Goal: Task Accomplishment & Management: Complete application form

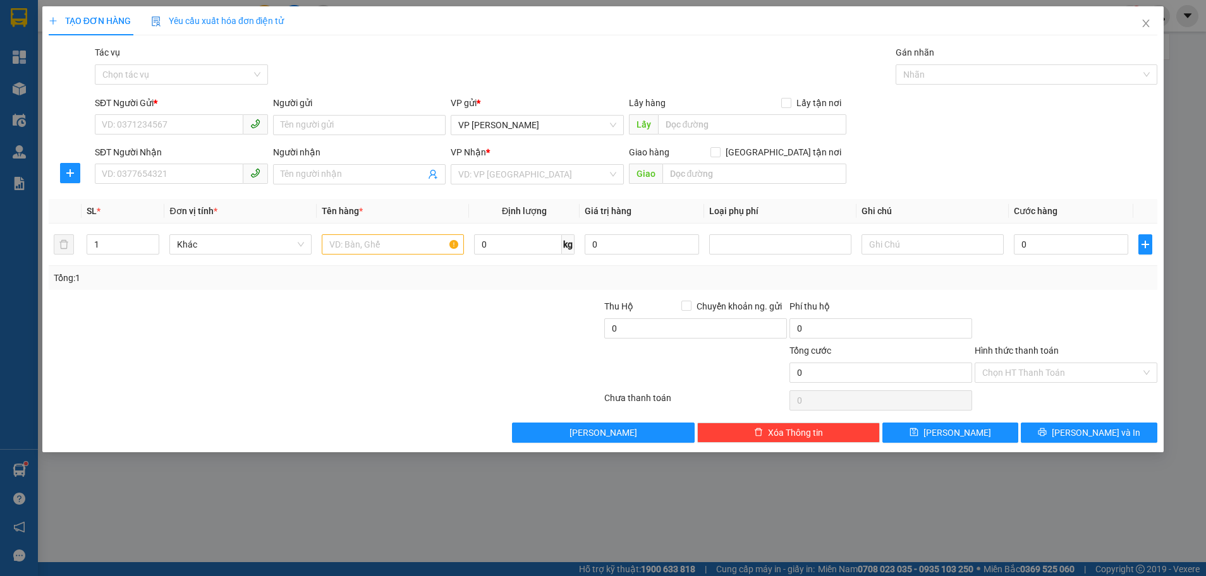
click at [157, 120] on input "SĐT Người Gửi *" at bounding box center [169, 124] width 149 height 20
type input "0917488345"
click at [317, 128] on input "Người gửi" at bounding box center [359, 125] width 173 height 20
type input "a trung anh"
click at [131, 173] on input "SĐT Người Nhận" at bounding box center [169, 174] width 149 height 20
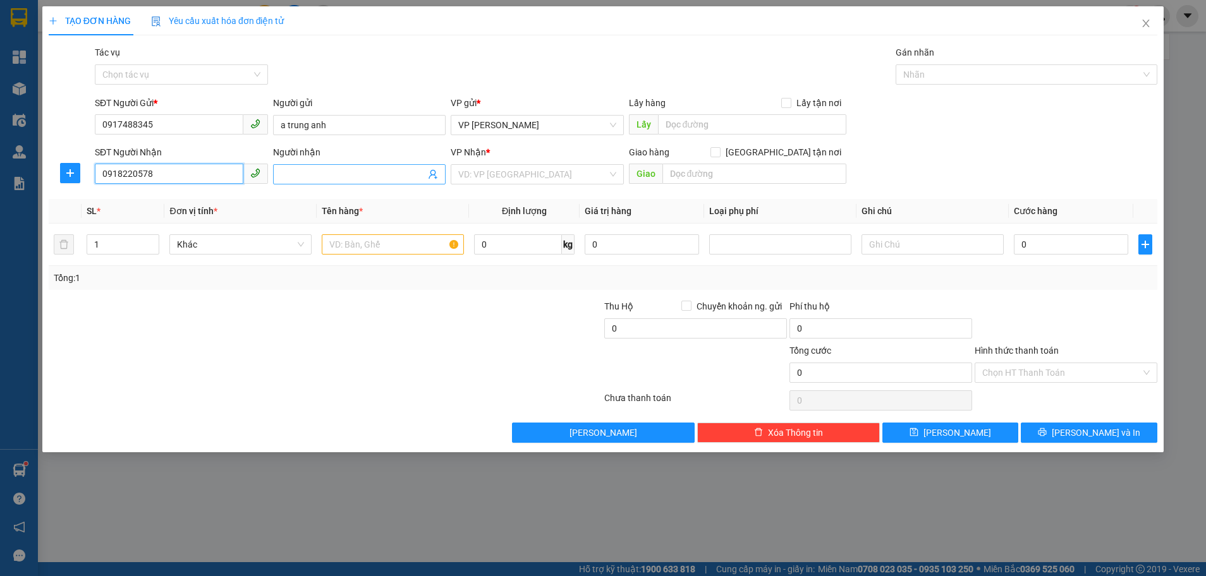
type input "0918220578"
click at [347, 179] on input "Người nhận" at bounding box center [353, 174] width 145 height 14
type input "chị hải"
click at [535, 174] on input "search" at bounding box center [532, 174] width 149 height 19
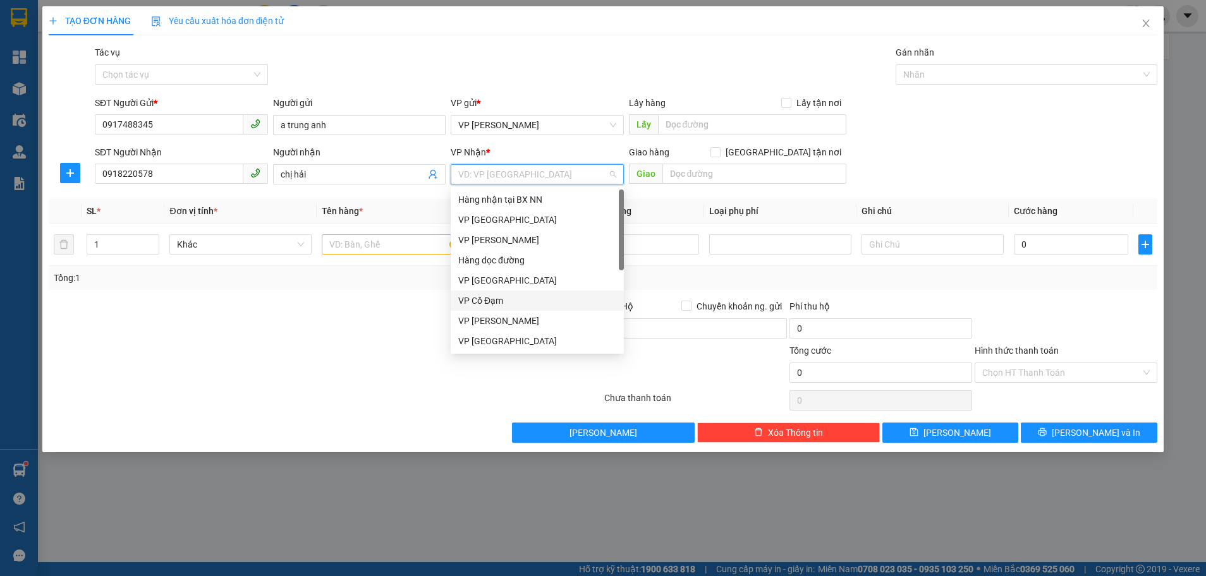
click at [526, 300] on div "VP Cổ Đạm" at bounding box center [537, 301] width 158 height 14
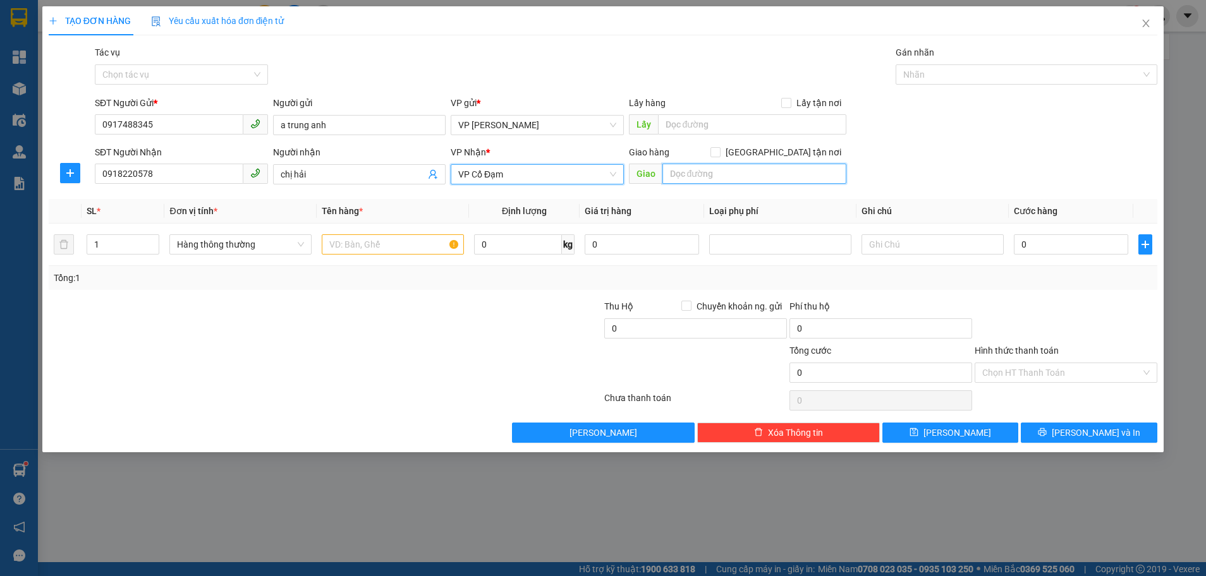
click at [695, 177] on input "text" at bounding box center [754, 174] width 184 height 20
type input "cầu trù"
click at [344, 244] on input "text" at bounding box center [393, 244] width 142 height 20
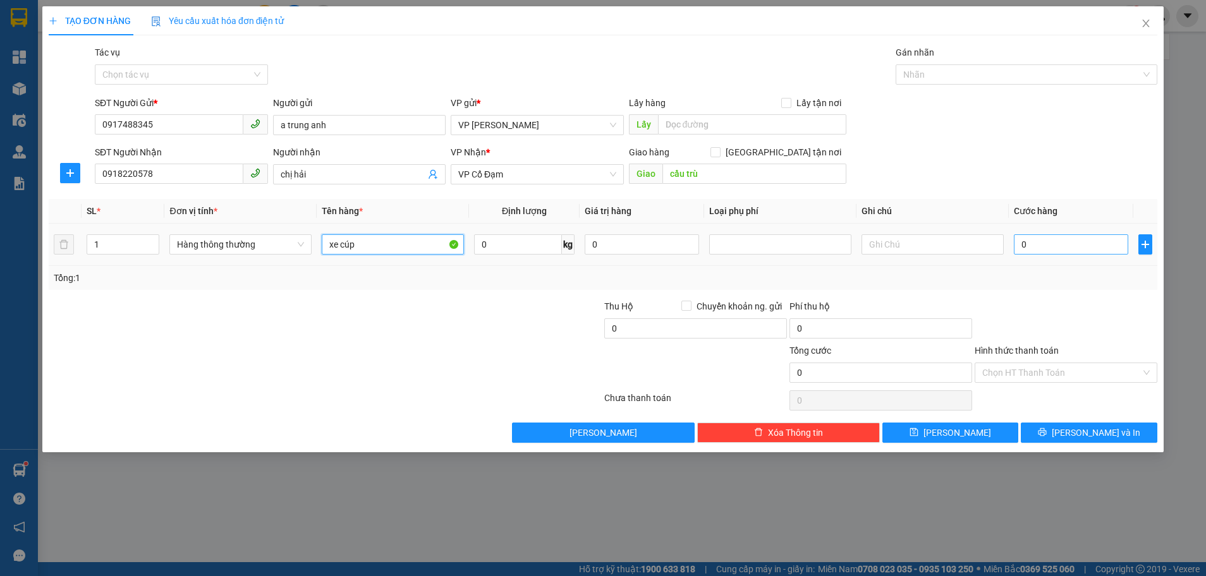
type input "xe cúp"
click at [1076, 247] on input "0" at bounding box center [1071, 244] width 114 height 20
type input "2"
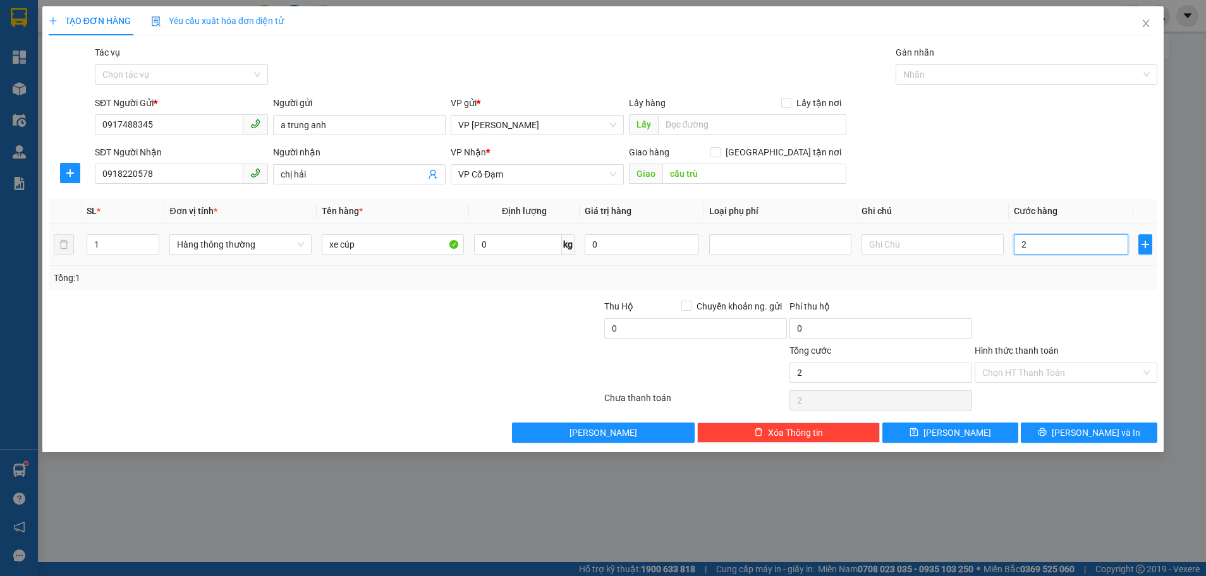
type input "24"
type input "240"
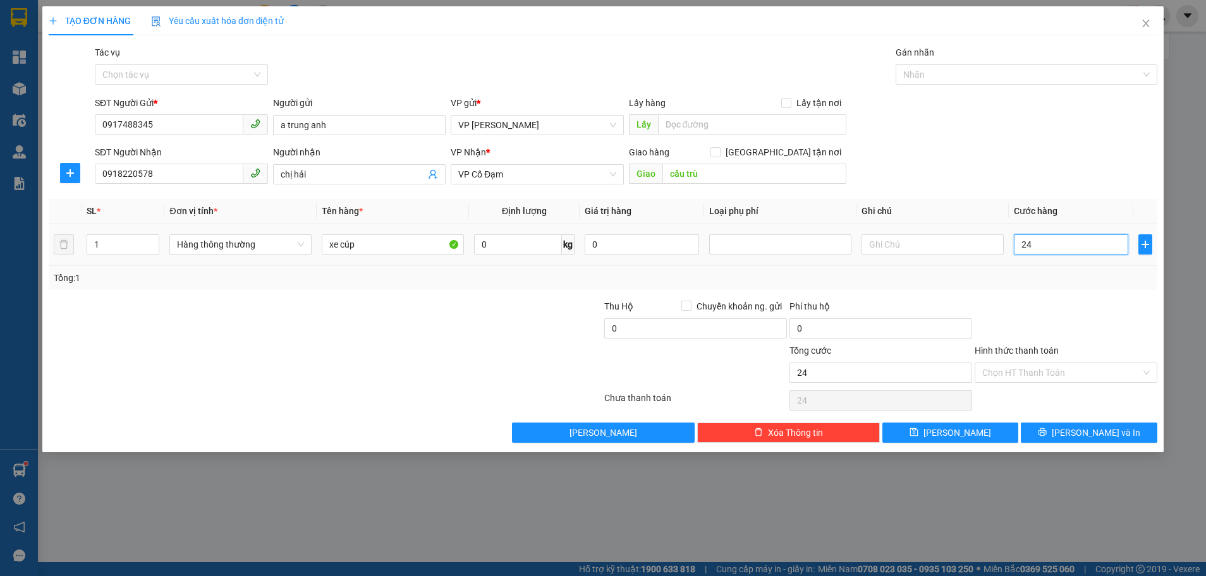
type input "240"
type input "240.000"
click at [1073, 295] on div "Transit Pickup Surcharge Ids Transit Deliver Surcharge Ids Transit Deliver Surc…" at bounding box center [603, 245] width 1109 height 398
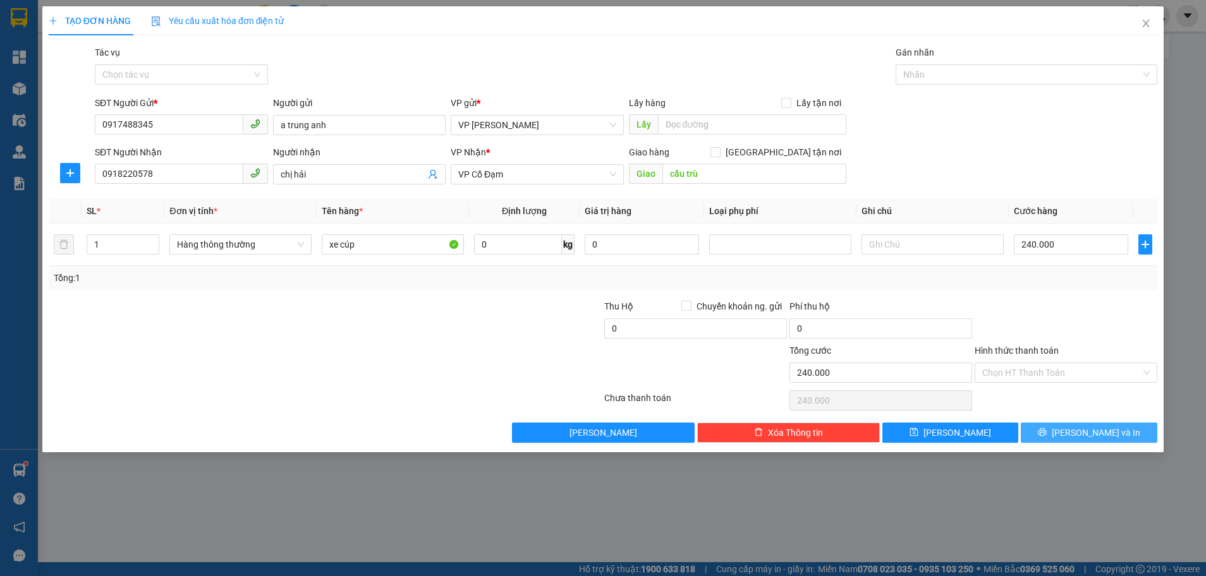
click at [1116, 432] on button "[PERSON_NAME] và In" at bounding box center [1089, 433] width 137 height 20
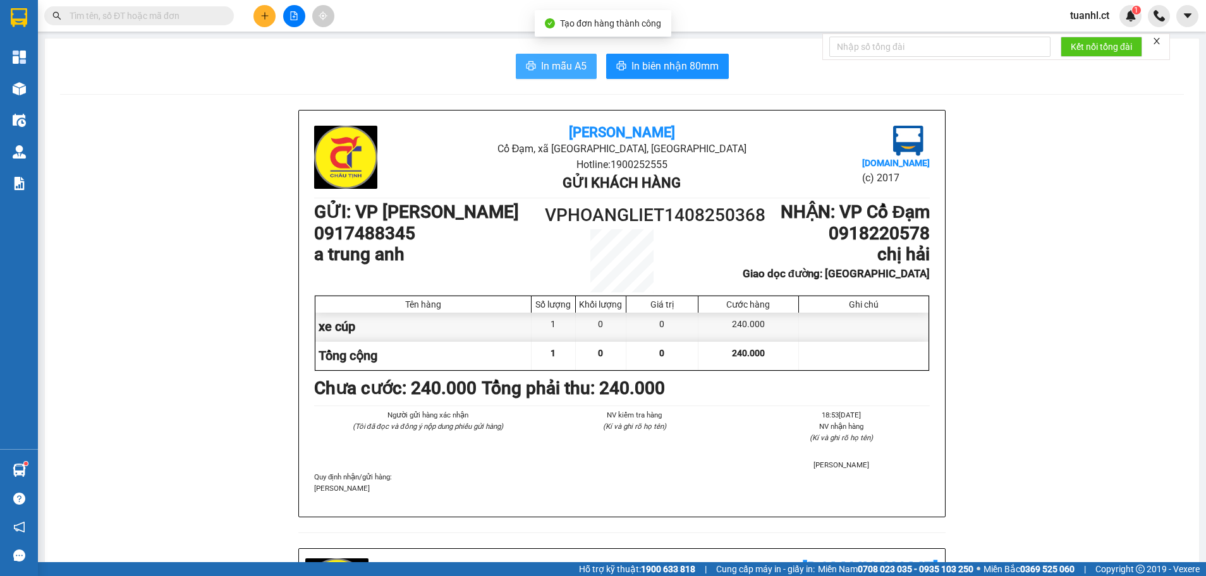
click at [559, 57] on button "In mẫu A5" at bounding box center [556, 66] width 81 height 25
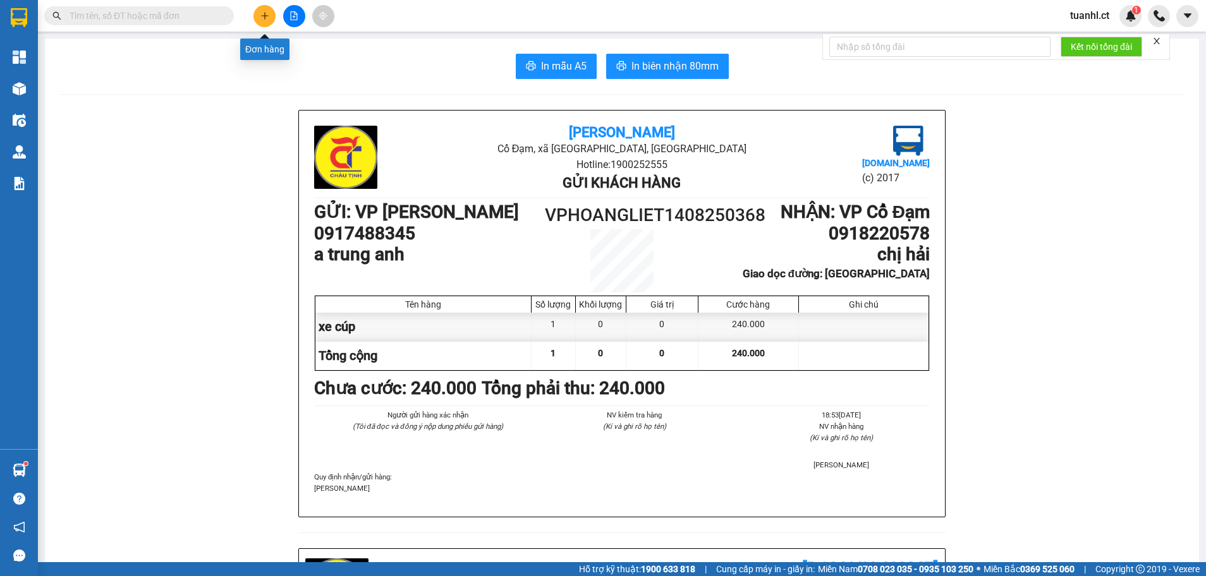
click at [269, 9] on button at bounding box center [264, 16] width 22 height 22
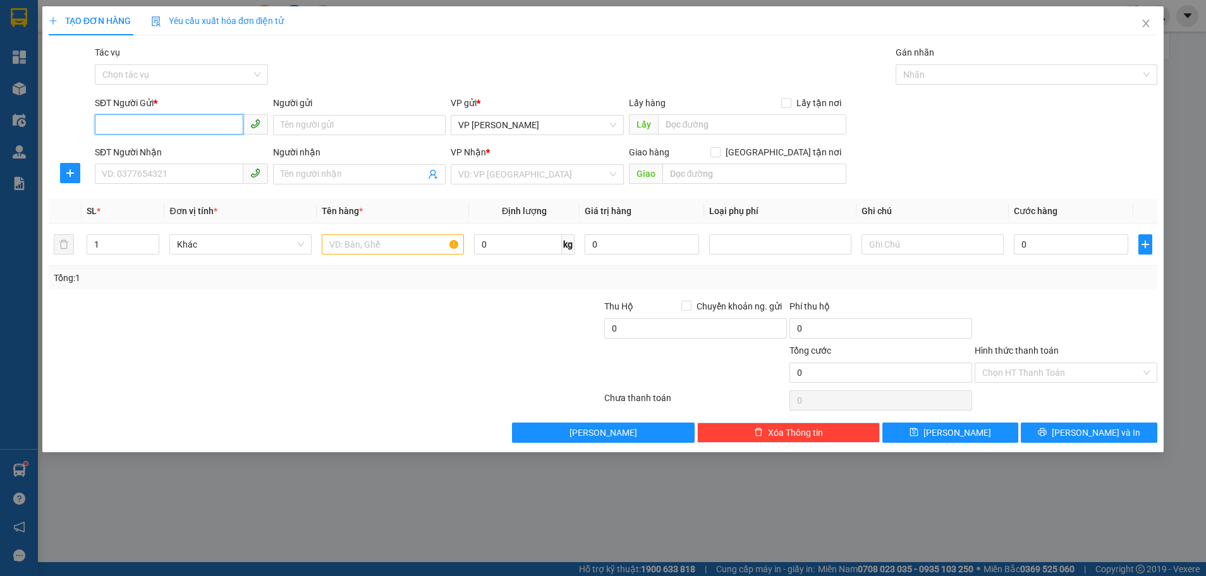
click at [162, 123] on input "SĐT Người Gửi *" at bounding box center [169, 124] width 149 height 20
click at [102, 172] on input "SĐT Người Nhận" at bounding box center [169, 174] width 149 height 20
type input "0913593996"
drag, startPoint x: 336, startPoint y: 193, endPoint x: 338, endPoint y: 173, distance: 19.8
click at [338, 179] on div "Transit Pickup Surcharge Ids Transit Deliver Surcharge Ids Transit Deliver Surc…" at bounding box center [603, 245] width 1109 height 398
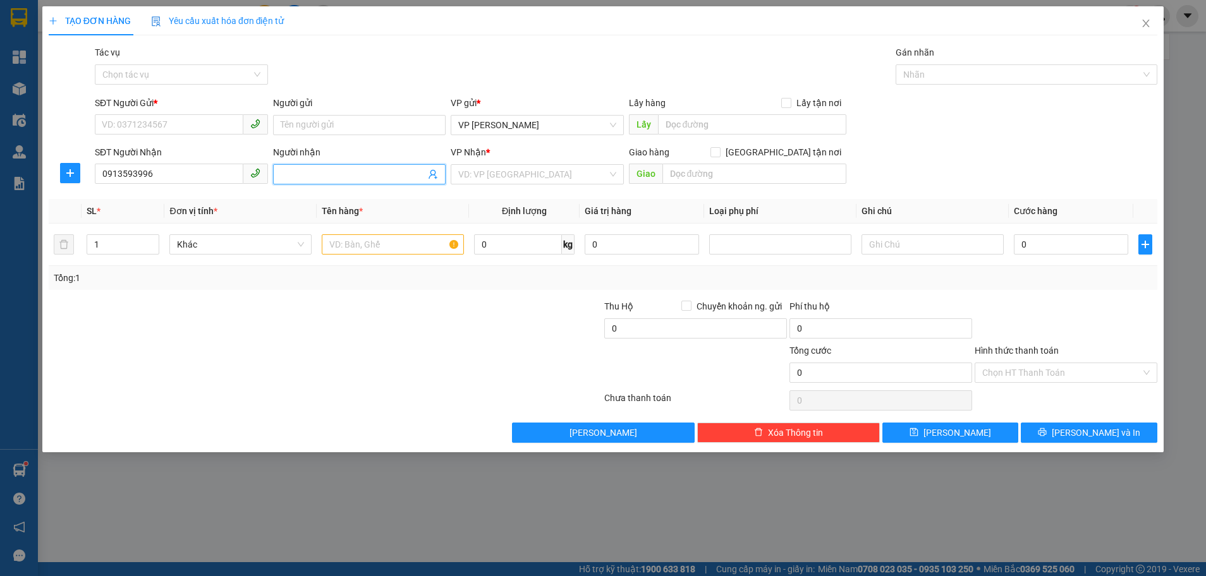
click at [338, 173] on input "Người nhận" at bounding box center [353, 174] width 145 height 14
click at [339, 173] on input "Người nhận" at bounding box center [353, 174] width 145 height 14
click at [229, 203] on th "Đơn vị tính *" at bounding box center [240, 211] width 152 height 25
click at [214, 176] on input "0913593996" at bounding box center [169, 174] width 149 height 20
click at [111, 250] on input "1" at bounding box center [122, 244] width 71 height 19
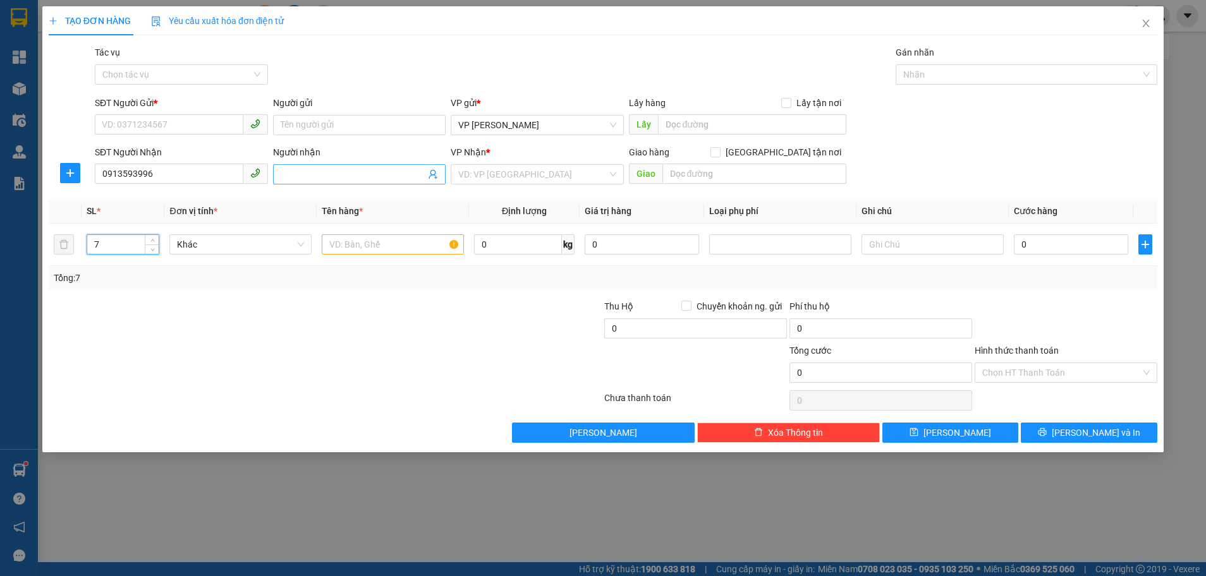
type input "7"
click at [353, 173] on input "Người nhận" at bounding box center [353, 174] width 145 height 14
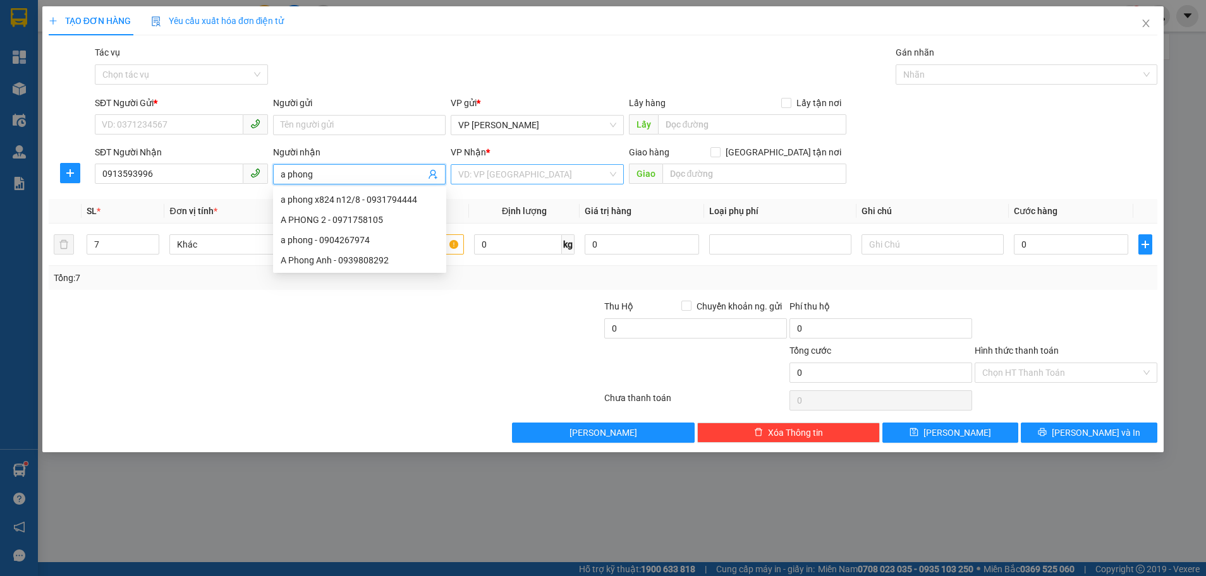
type input "a phong"
click at [497, 180] on input "search" at bounding box center [532, 174] width 149 height 19
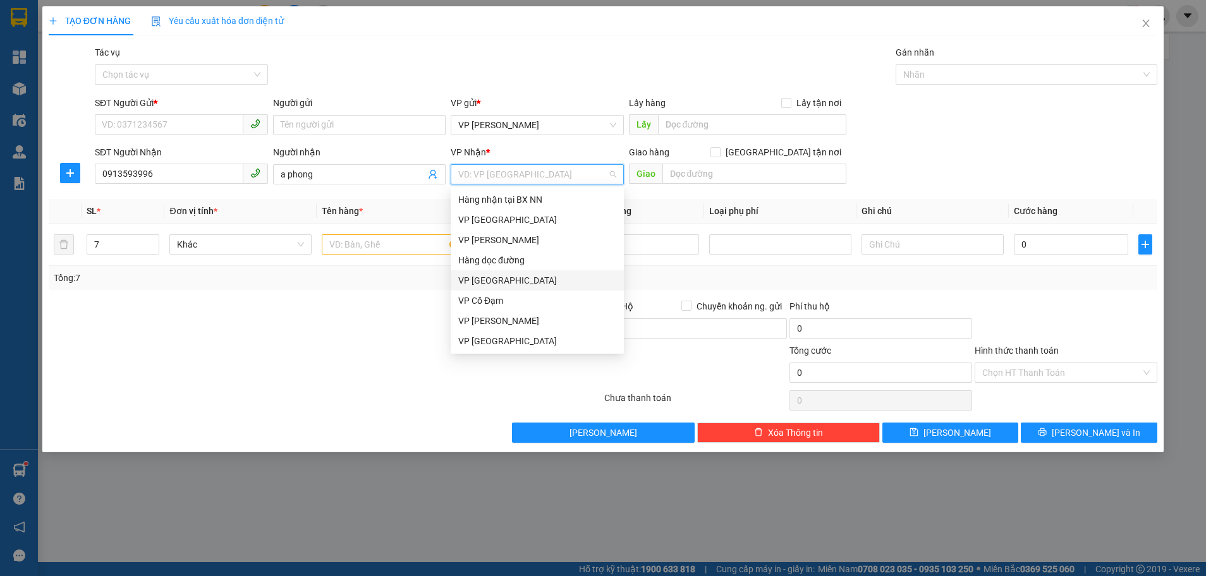
scroll to position [40, 0]
click at [506, 319] on div "VP [PERSON_NAME]" at bounding box center [537, 321] width 158 height 14
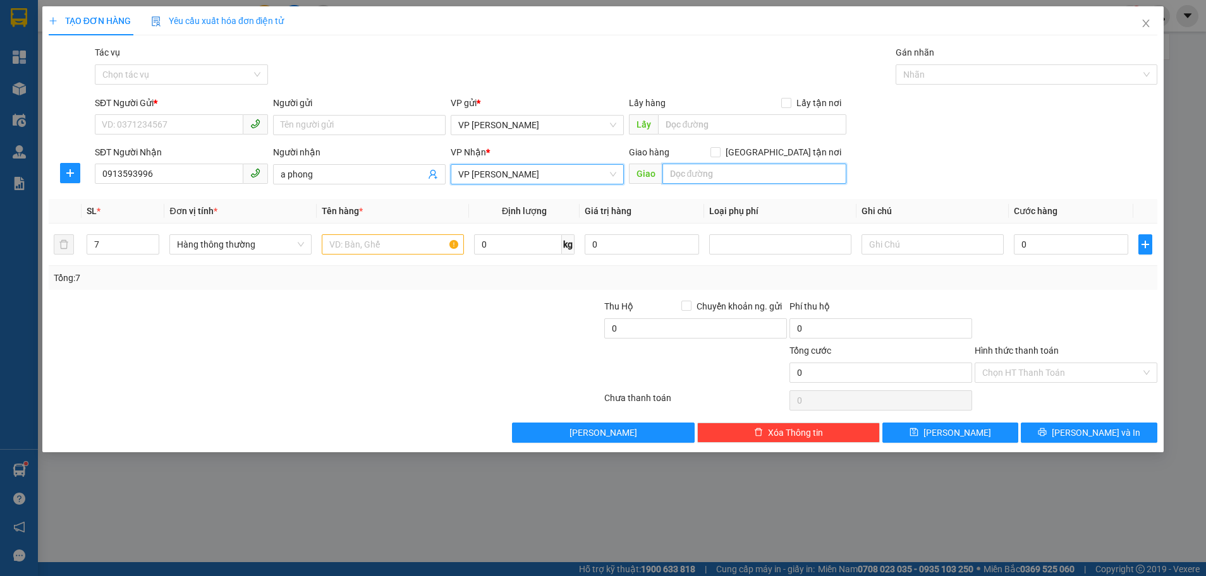
click at [695, 175] on input "text" at bounding box center [754, 174] width 184 height 20
type input "hồng lĩnh"
click at [357, 133] on input "Người gửi" at bounding box center [359, 125] width 173 height 20
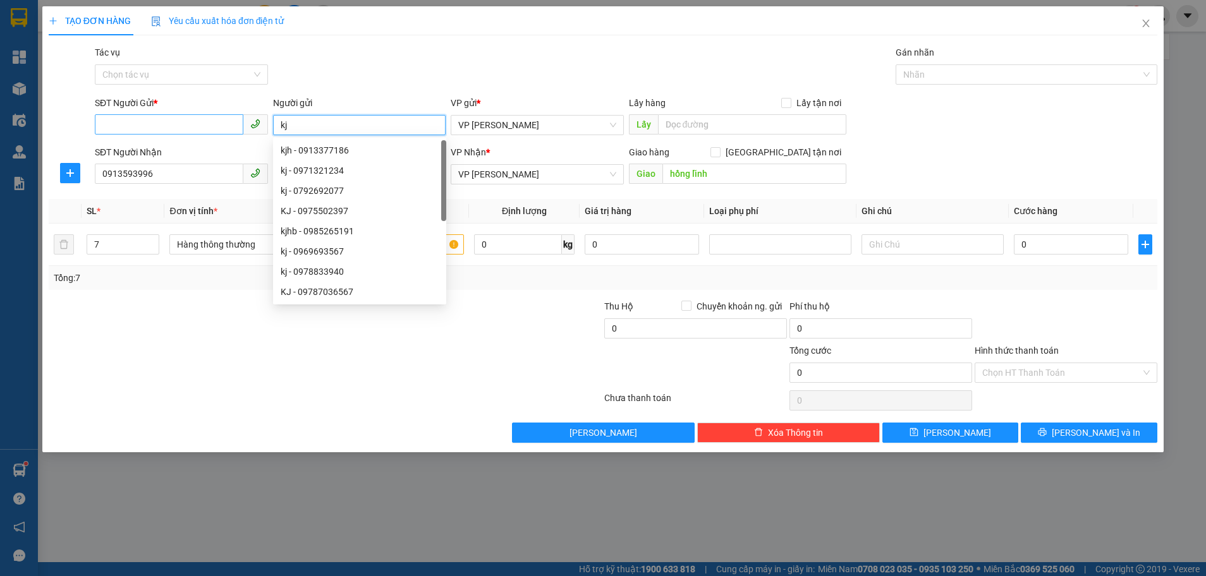
type input "kj"
click at [182, 133] on input "SĐT Người Gửi *" at bounding box center [169, 124] width 149 height 20
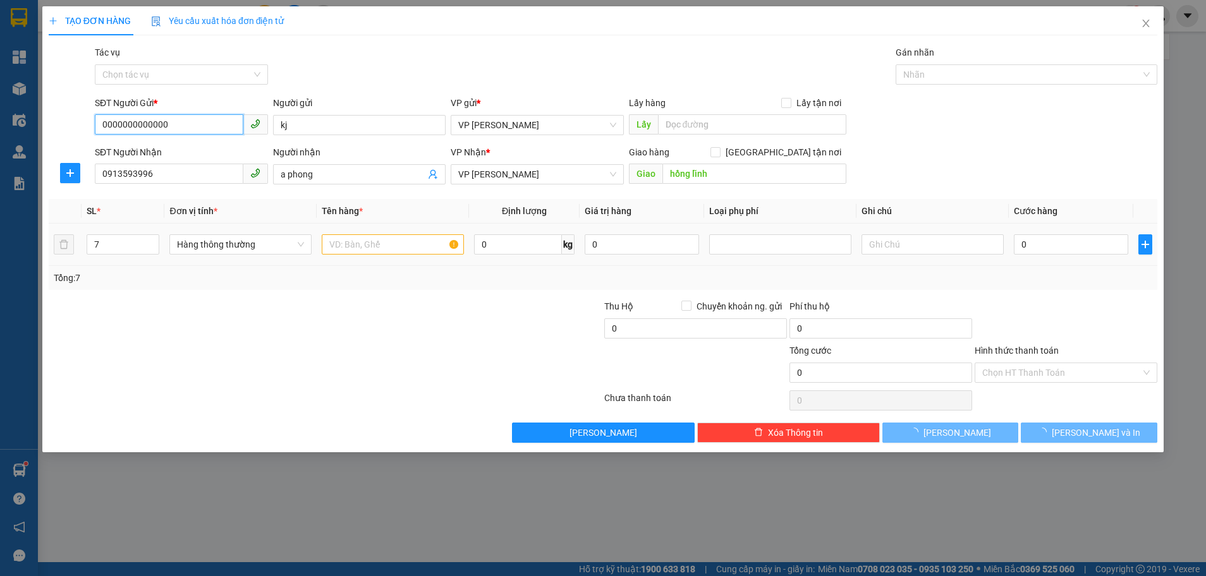
type input "0000000000000"
click at [334, 243] on input "text" at bounding box center [393, 244] width 142 height 20
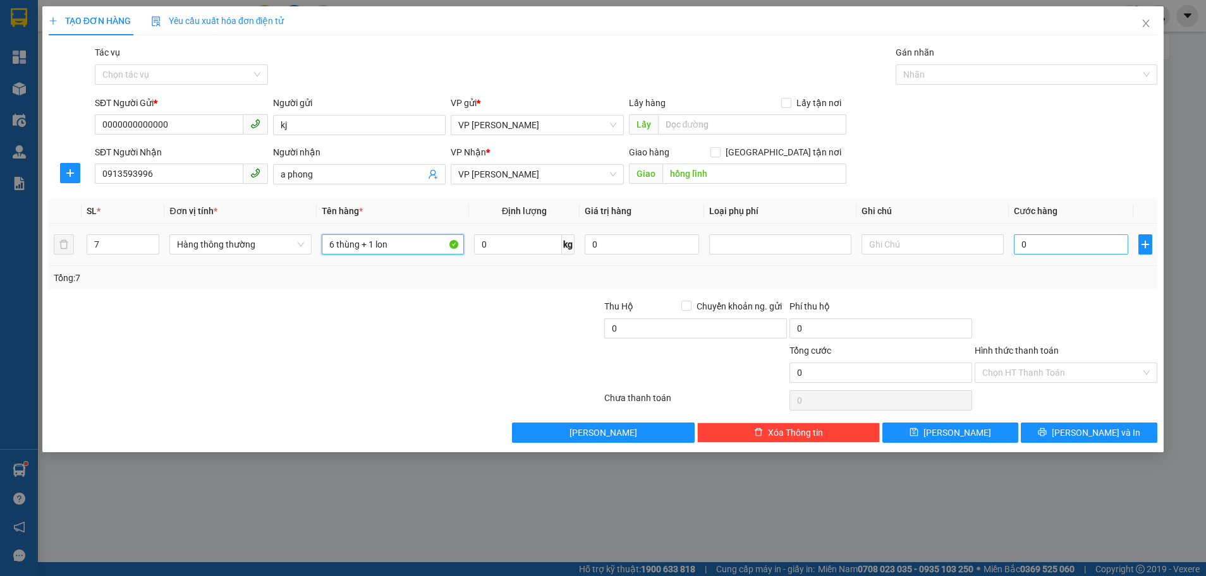
type input "6 thùng + 1 lon"
click at [1033, 244] on input "0" at bounding box center [1071, 244] width 114 height 20
type input "2"
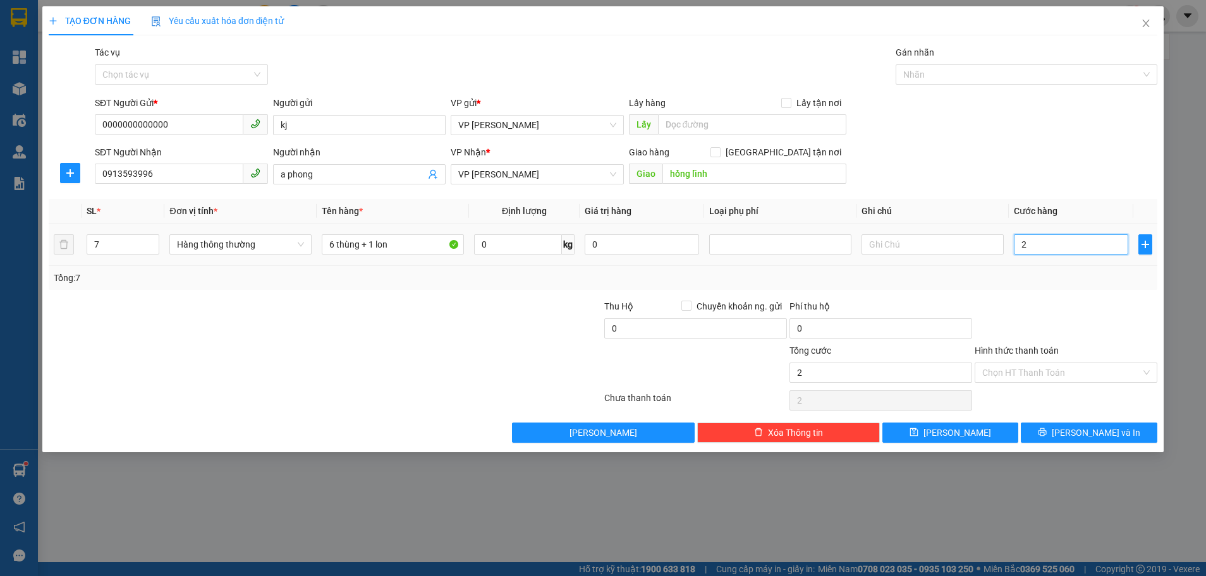
type input "20"
type input "200"
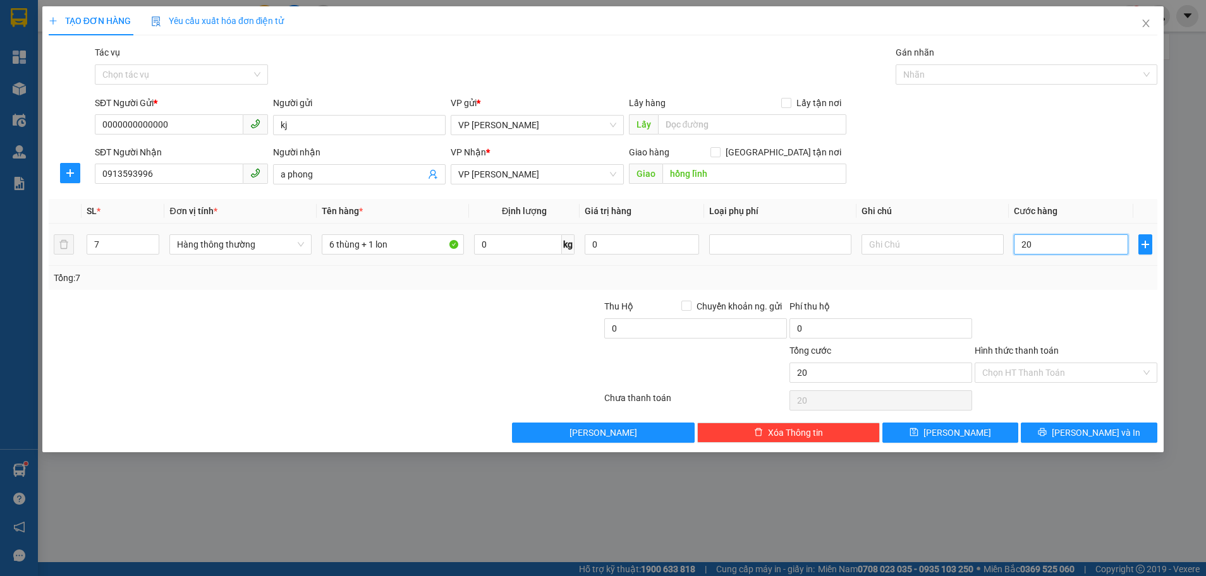
type input "200"
type input "200.000"
click at [1068, 308] on div at bounding box center [1065, 322] width 185 height 44
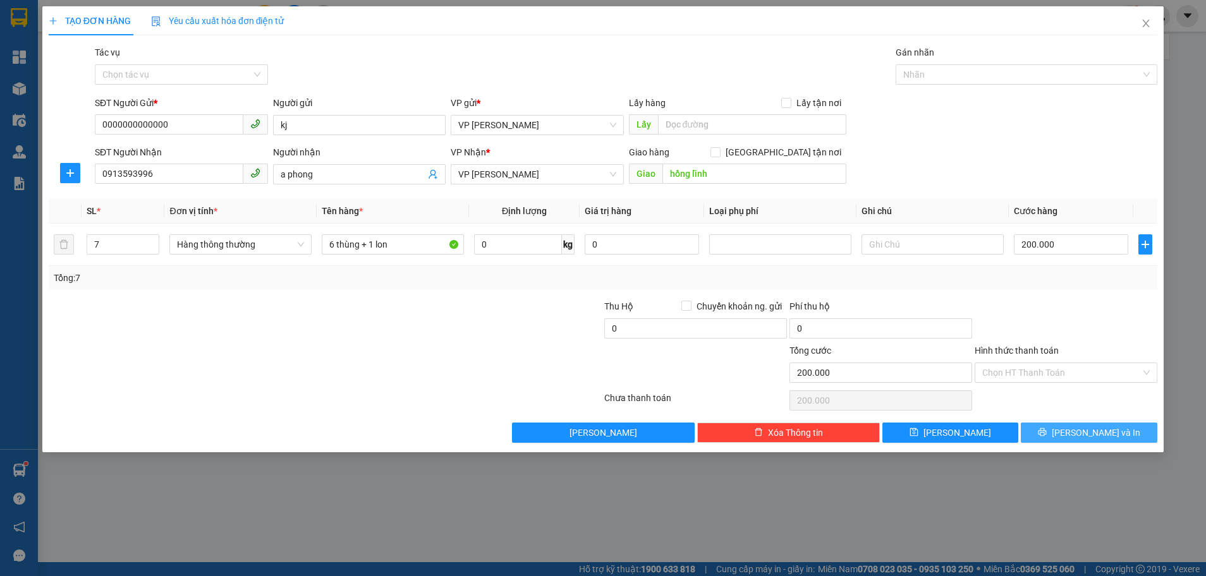
click at [1060, 433] on button "[PERSON_NAME] và In" at bounding box center [1089, 433] width 137 height 20
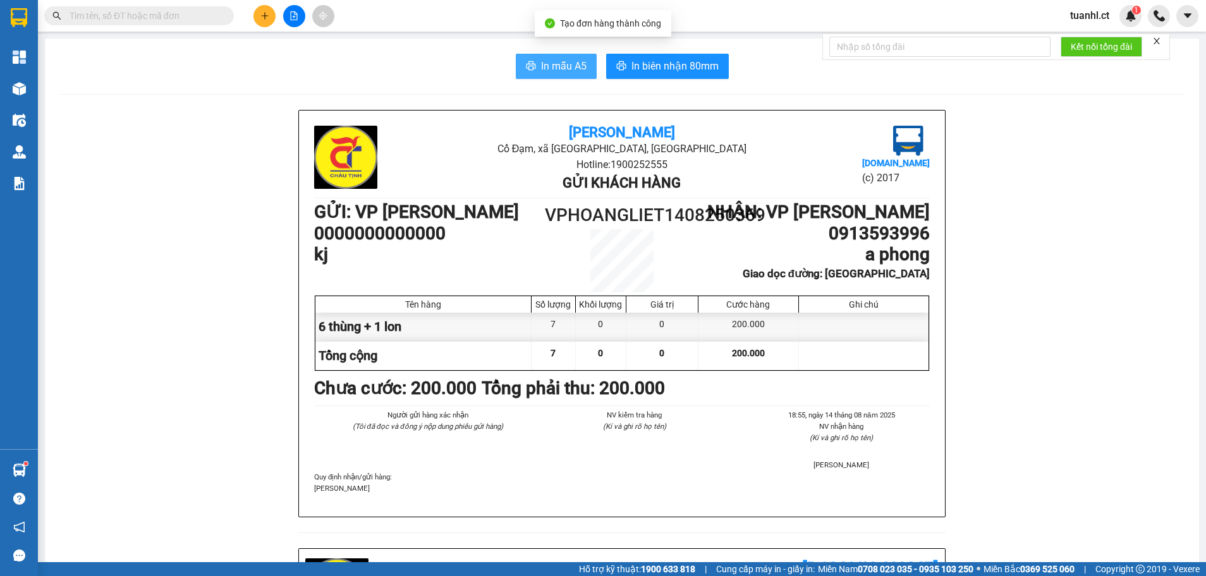
click at [550, 66] on span "In mẫu A5" at bounding box center [564, 66] width 46 height 16
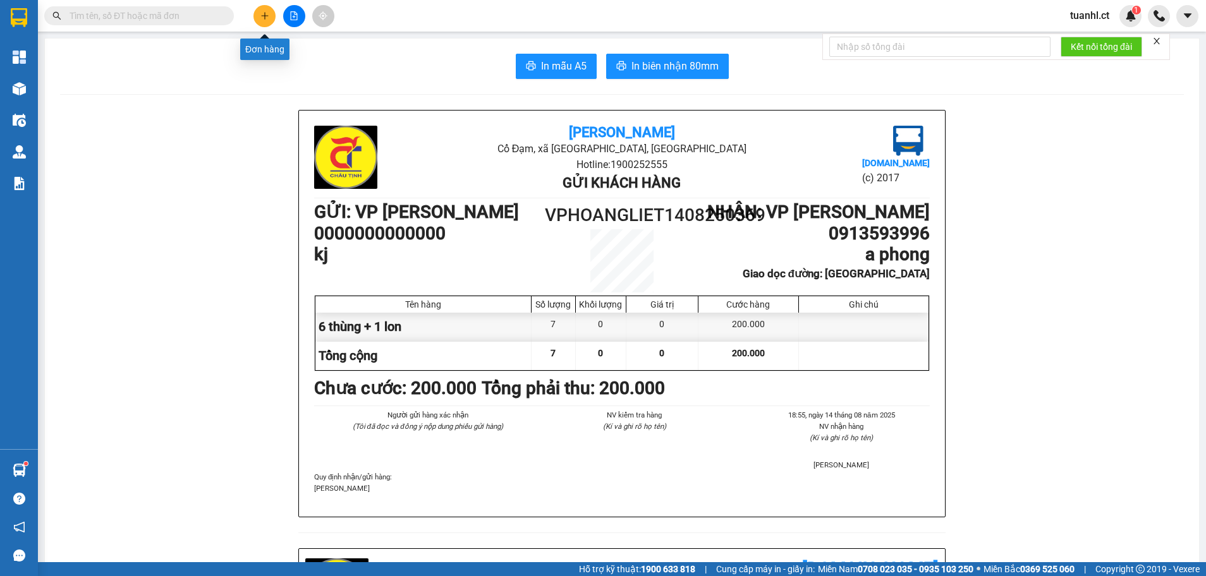
click at [265, 16] on icon "plus" at bounding box center [264, 15] width 7 height 1
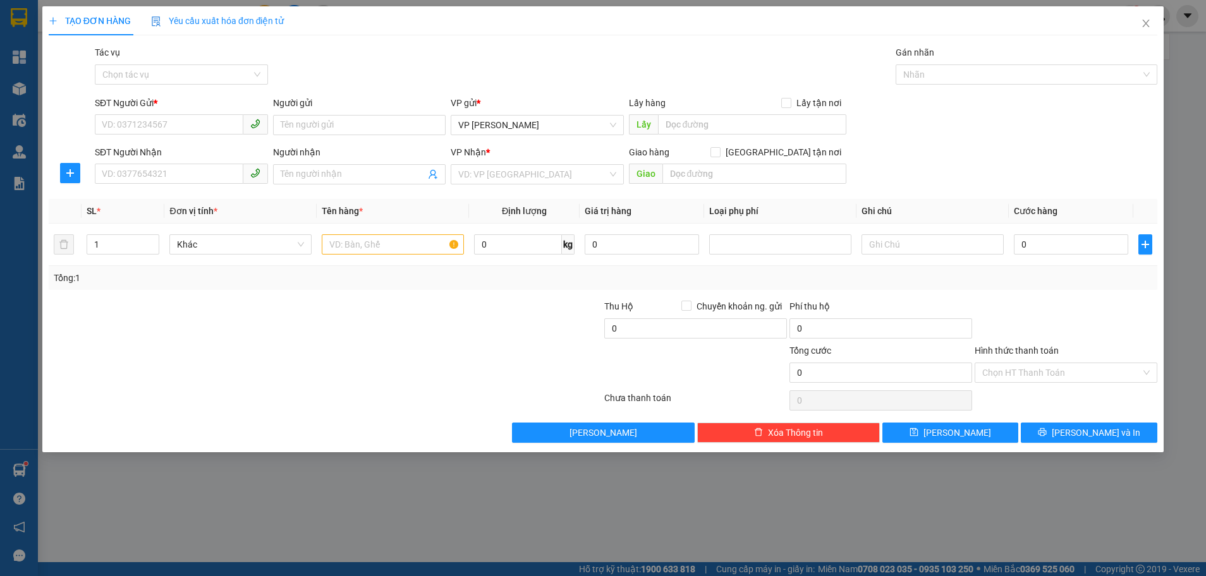
click at [155, 187] on div "SĐT Người Nhận VD: 0377654321" at bounding box center [181, 167] width 173 height 44
click at [145, 178] on input "SĐT Người Nhận" at bounding box center [169, 174] width 149 height 20
click at [147, 205] on div "0974472369" at bounding box center [181, 200] width 158 height 14
type input "0974472369"
type input "thôn thanh vân cổ đạm"
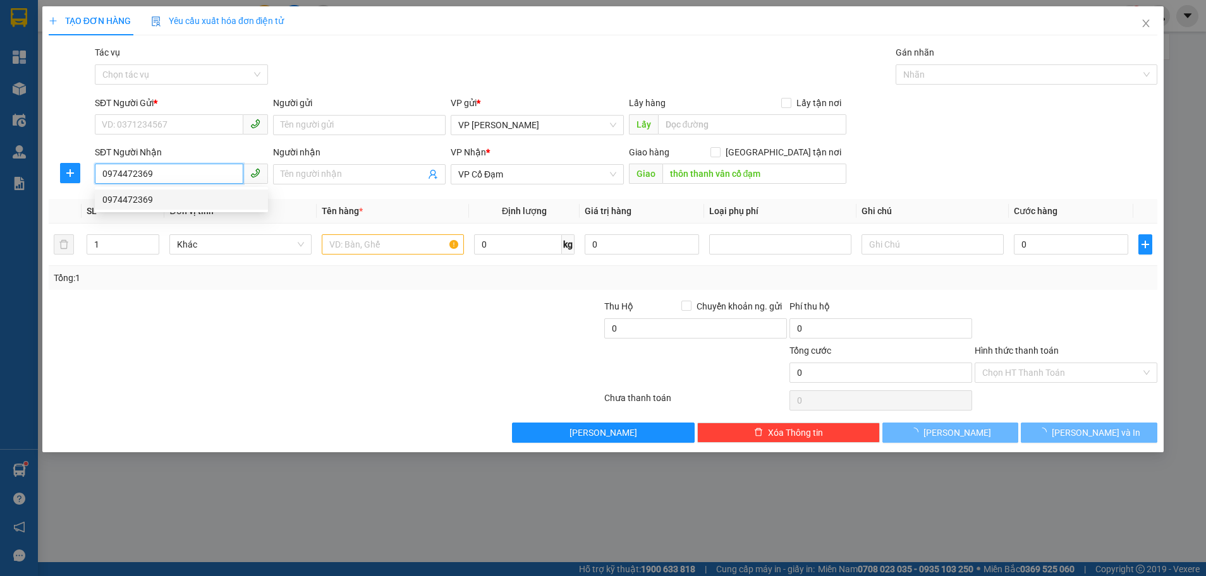
type input "100.000"
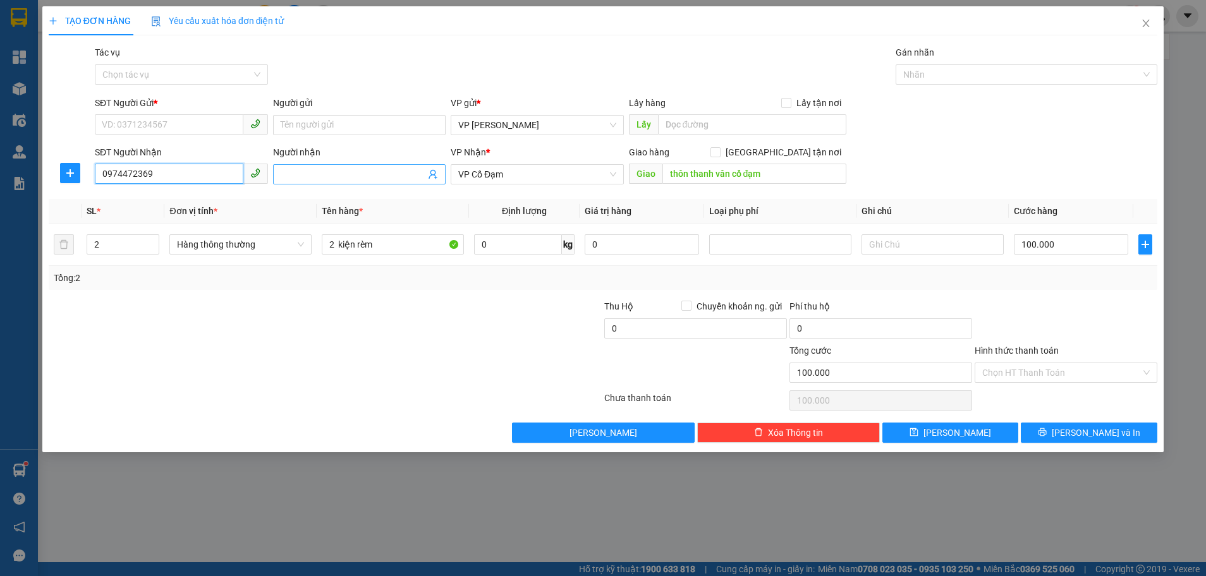
type input "0974472369"
click at [296, 179] on input "Người nhận" at bounding box center [353, 174] width 145 height 14
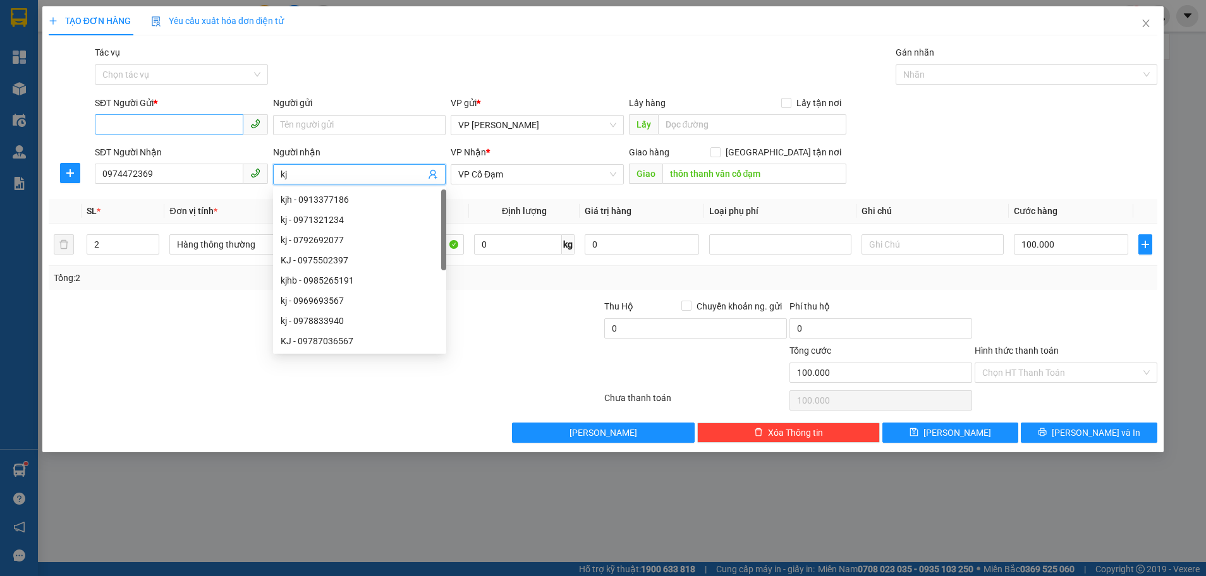
type input "kj"
click at [137, 126] on input "SĐT Người Gửi *" at bounding box center [169, 124] width 149 height 20
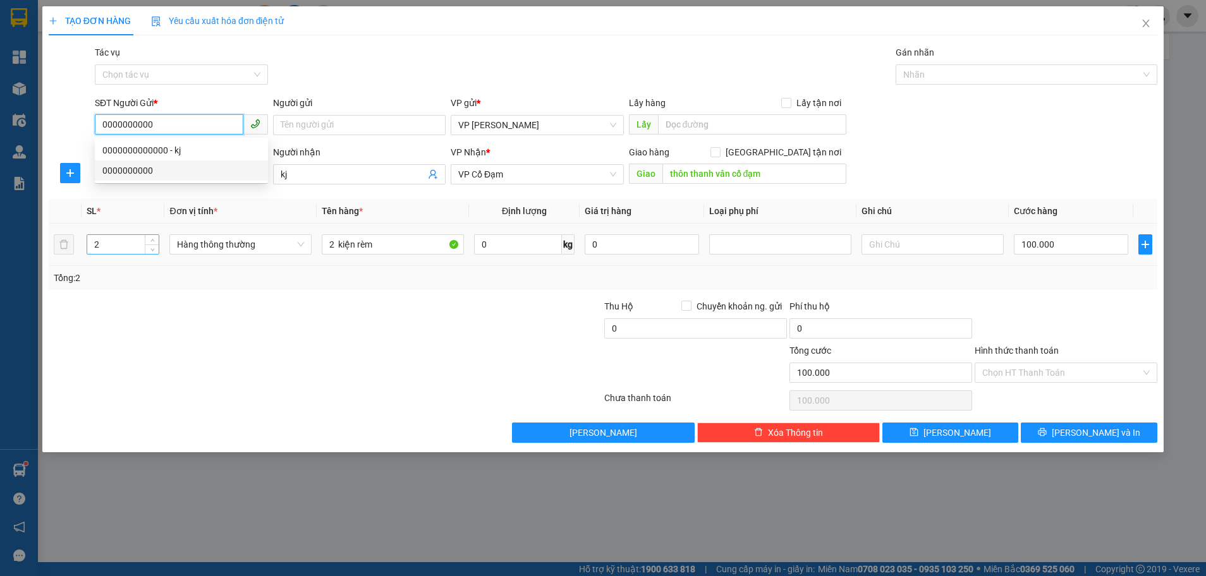
type input "0000000000"
click at [123, 243] on input "2" at bounding box center [122, 244] width 71 height 19
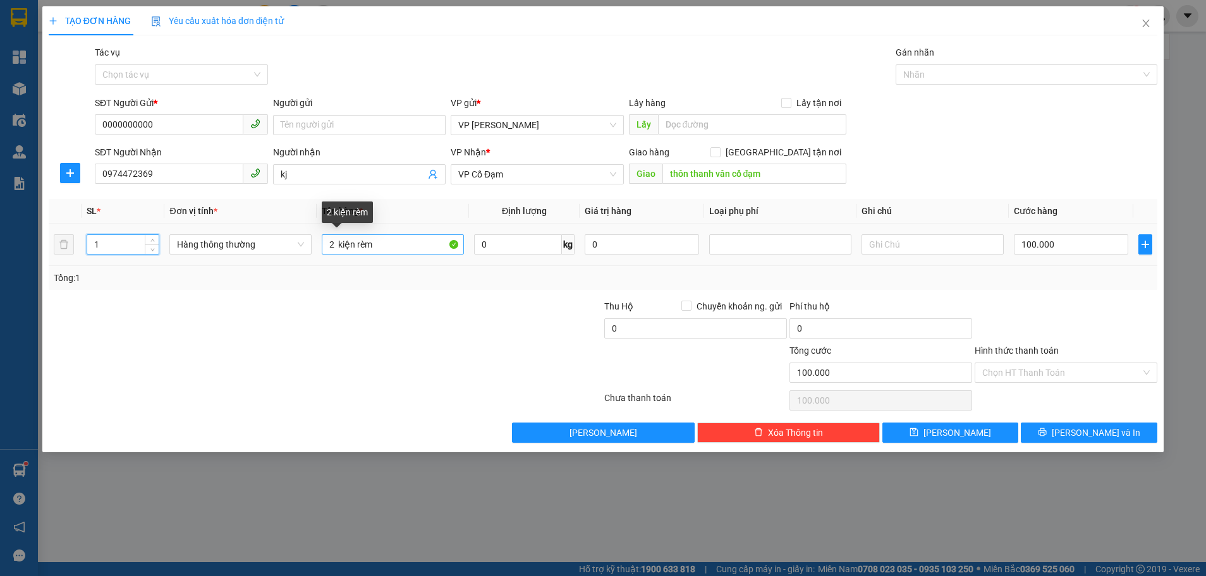
type input "1"
click at [334, 243] on input "2 kiện rèm" at bounding box center [393, 244] width 142 height 20
type input "1 kiện rèm"
click at [1059, 244] on input "100.000" at bounding box center [1071, 244] width 114 height 20
type input "0"
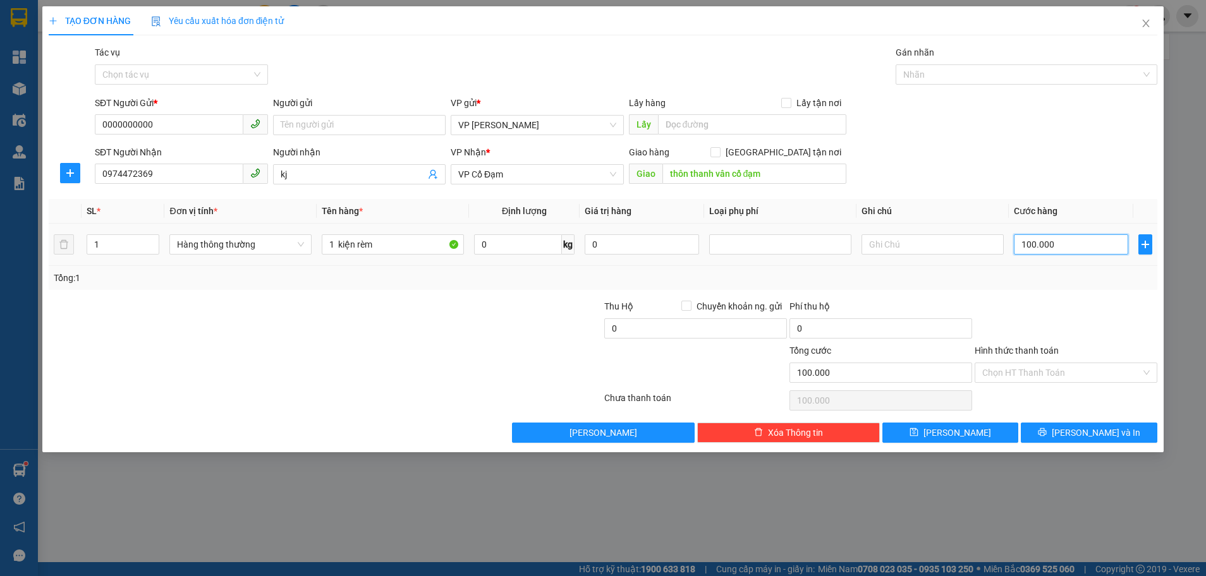
type input "0"
click at [1023, 237] on input "0" at bounding box center [1071, 244] width 114 height 20
type input "20"
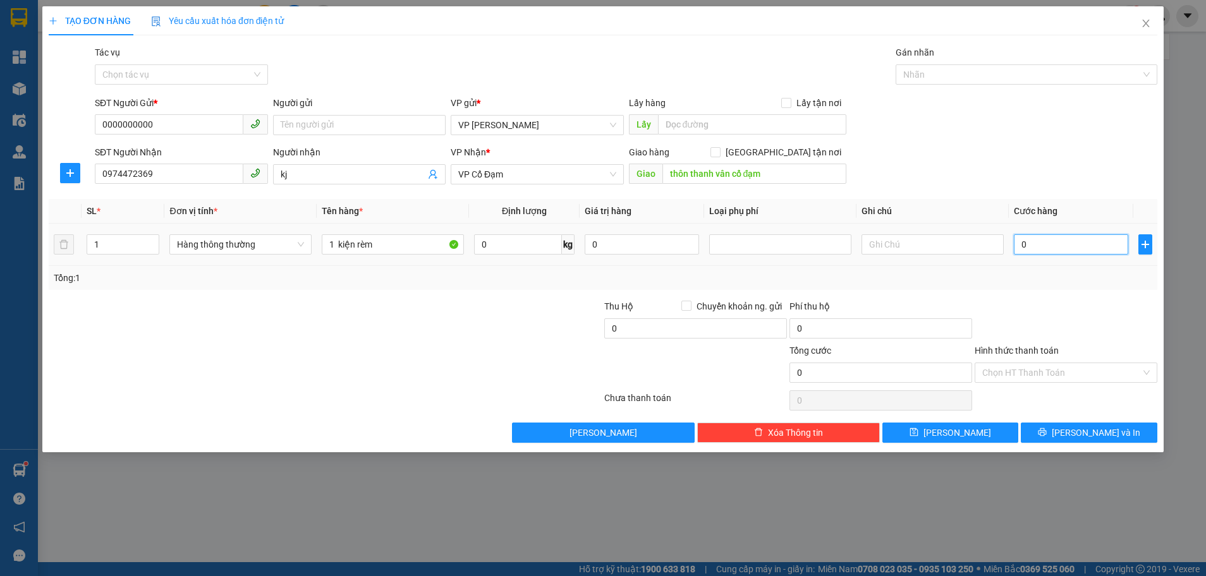
type input "20"
type input "200"
type input "200.000"
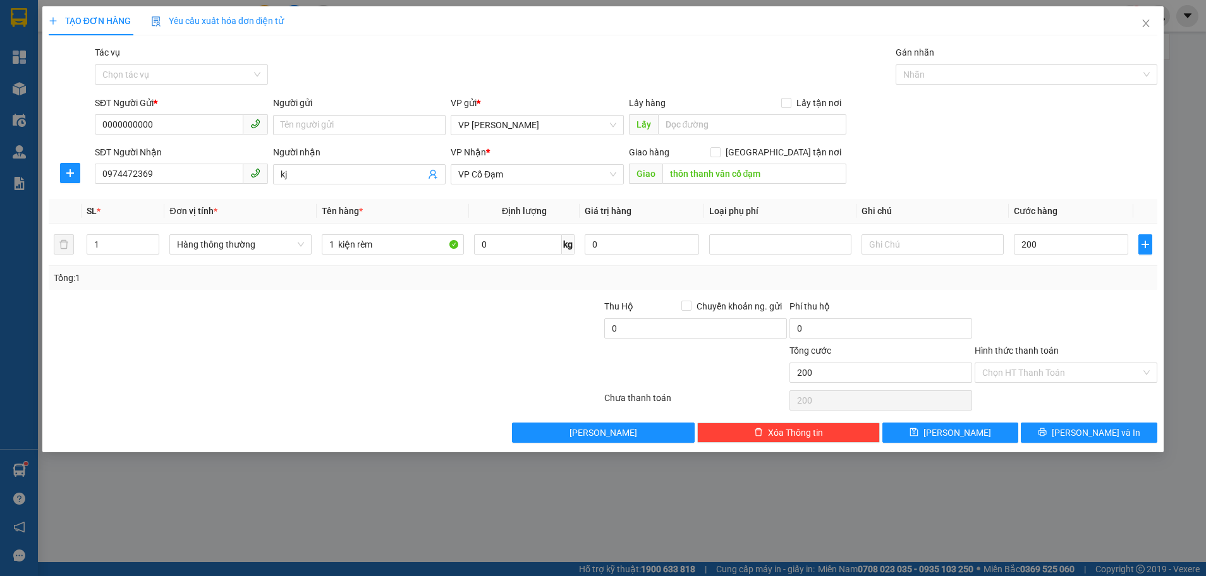
type input "200.000"
click at [1093, 319] on div at bounding box center [1065, 322] width 185 height 44
click at [1115, 439] on button "[PERSON_NAME] và In" at bounding box center [1089, 433] width 137 height 20
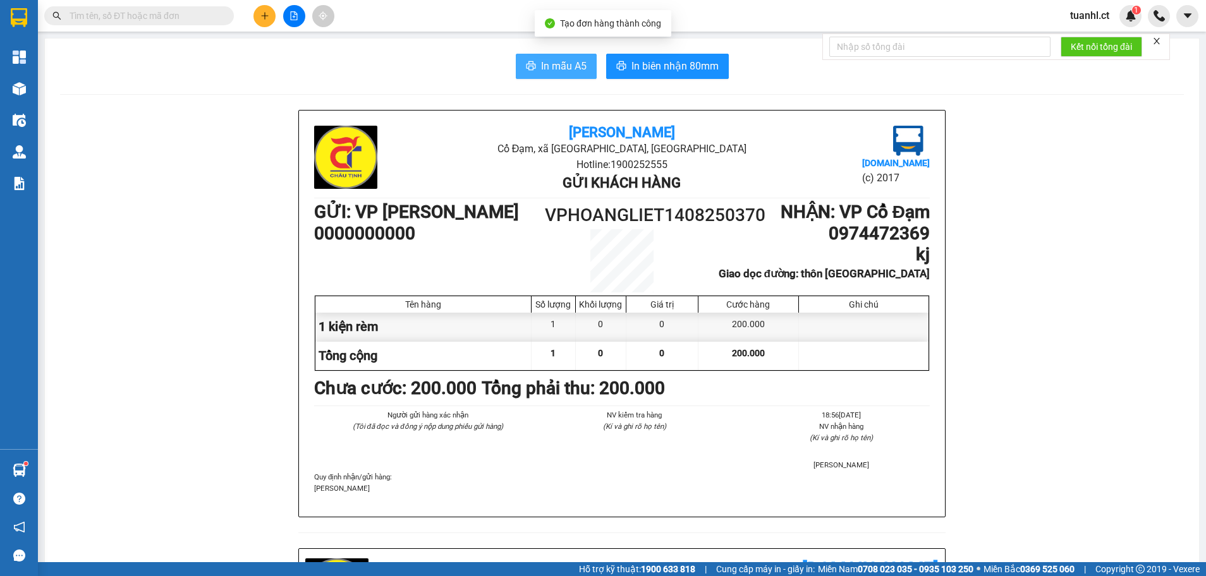
click at [535, 71] on button "In mẫu A5" at bounding box center [556, 66] width 81 height 25
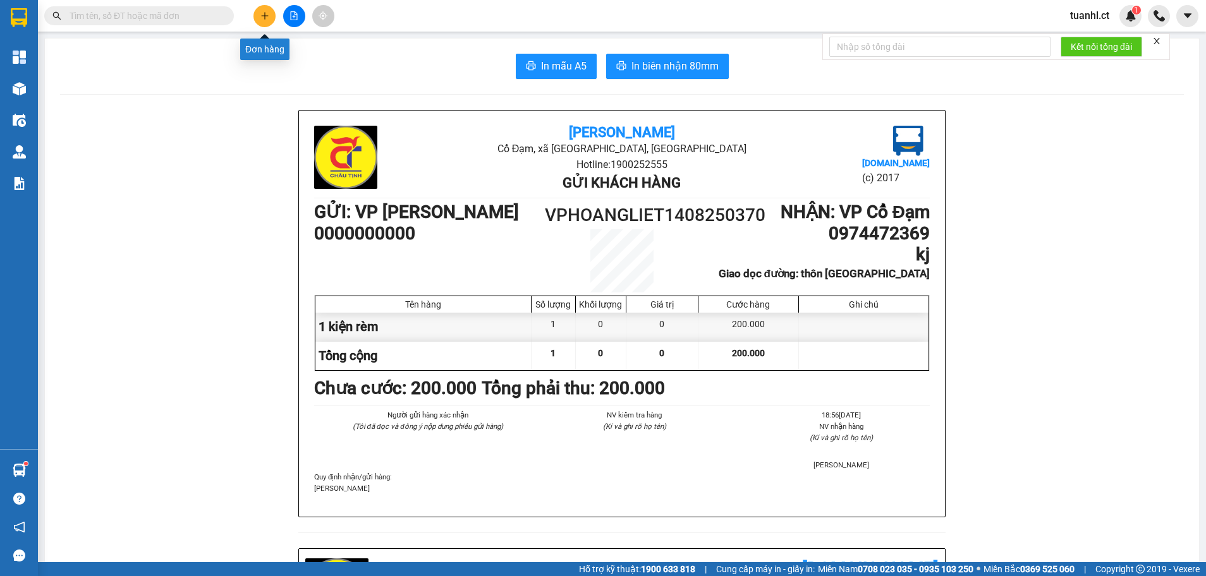
click at [270, 11] on button at bounding box center [264, 16] width 22 height 22
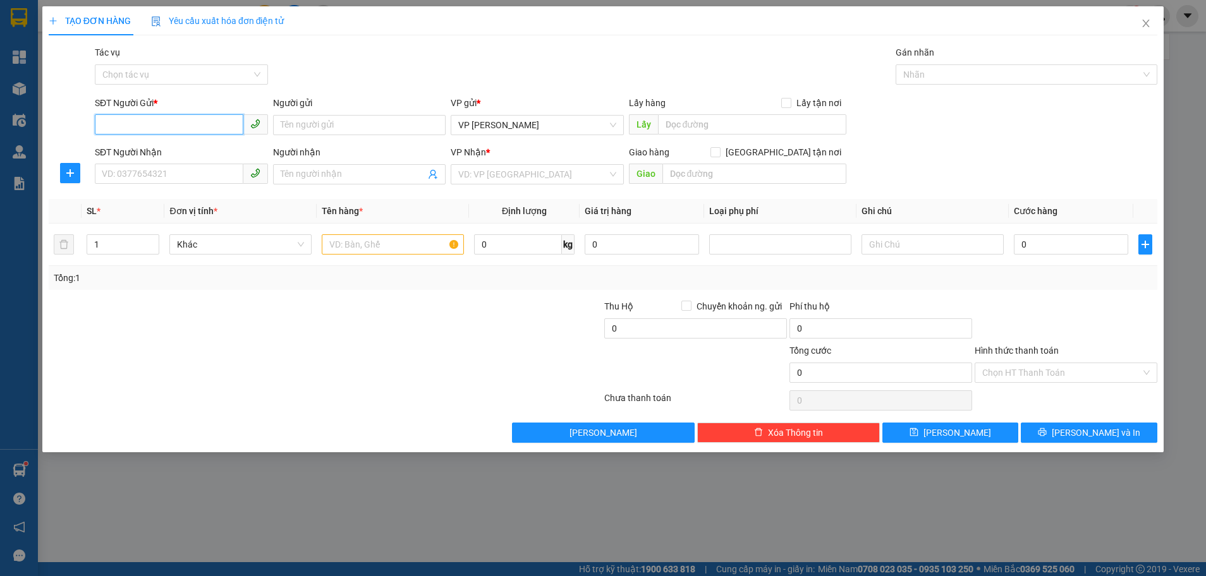
click at [183, 125] on input "SĐT Người Gửi *" at bounding box center [169, 124] width 149 height 20
type input "0981097071"
click at [144, 147] on div "0981097071" at bounding box center [181, 150] width 158 height 14
type input "0386331299"
type input "việt hằng"
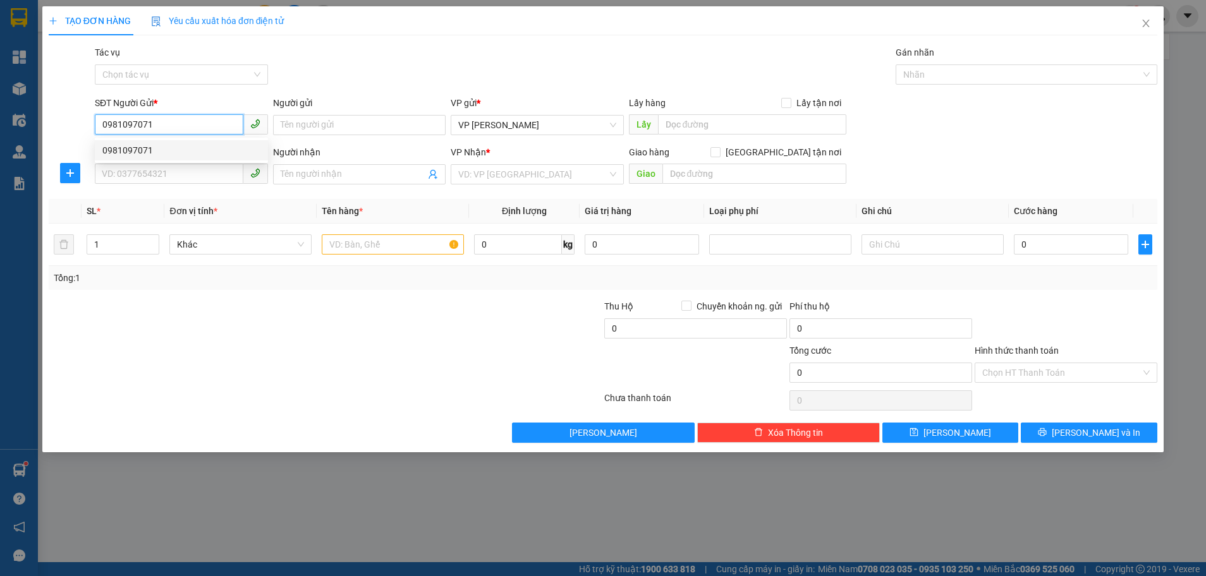
type input "cổ đạm"
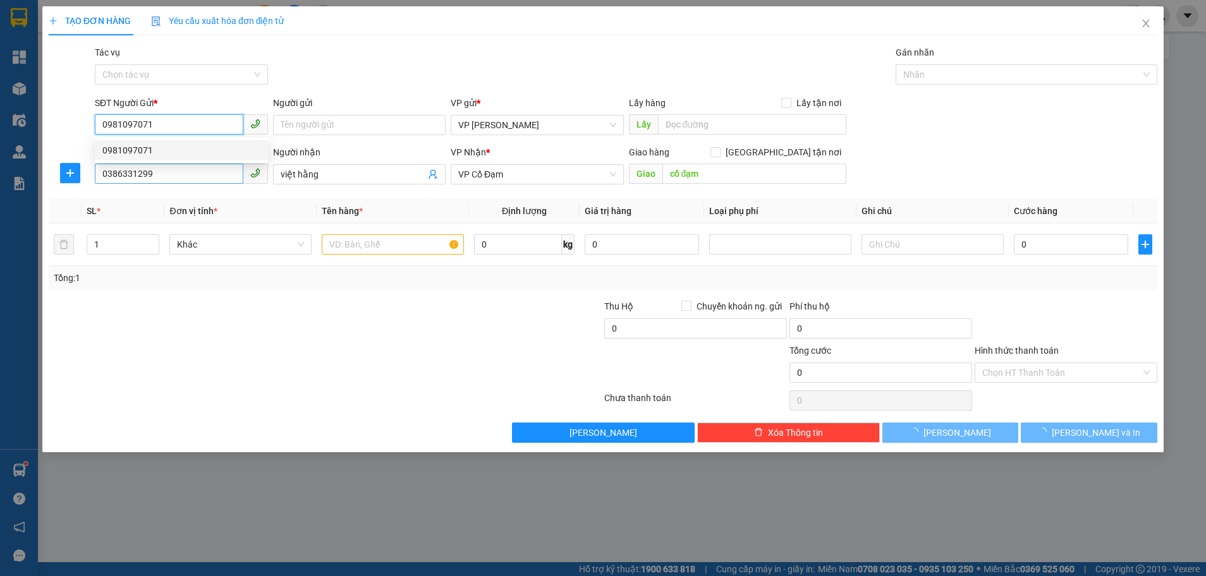
type input "40.000"
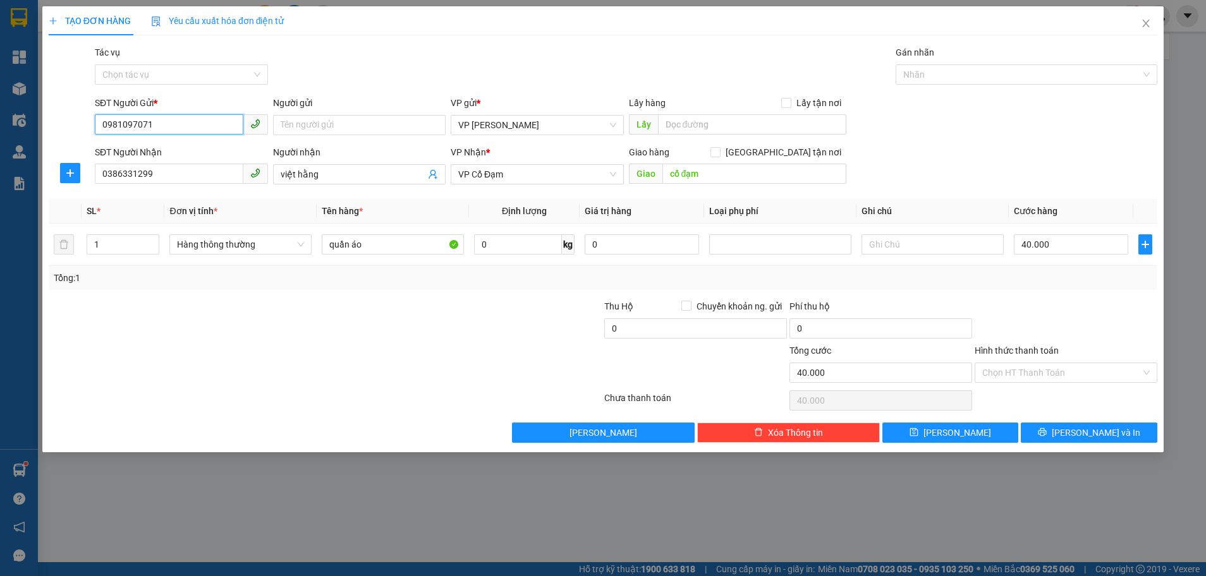
type input "0981097071"
click at [1078, 443] on div "TẠO ĐƠN HÀNG Yêu cầu xuất hóa đơn điện tử Transit Pickup Surcharge Ids Transit …" at bounding box center [602, 229] width 1121 height 446
click at [1081, 431] on span "[PERSON_NAME] và In" at bounding box center [1096, 433] width 88 height 14
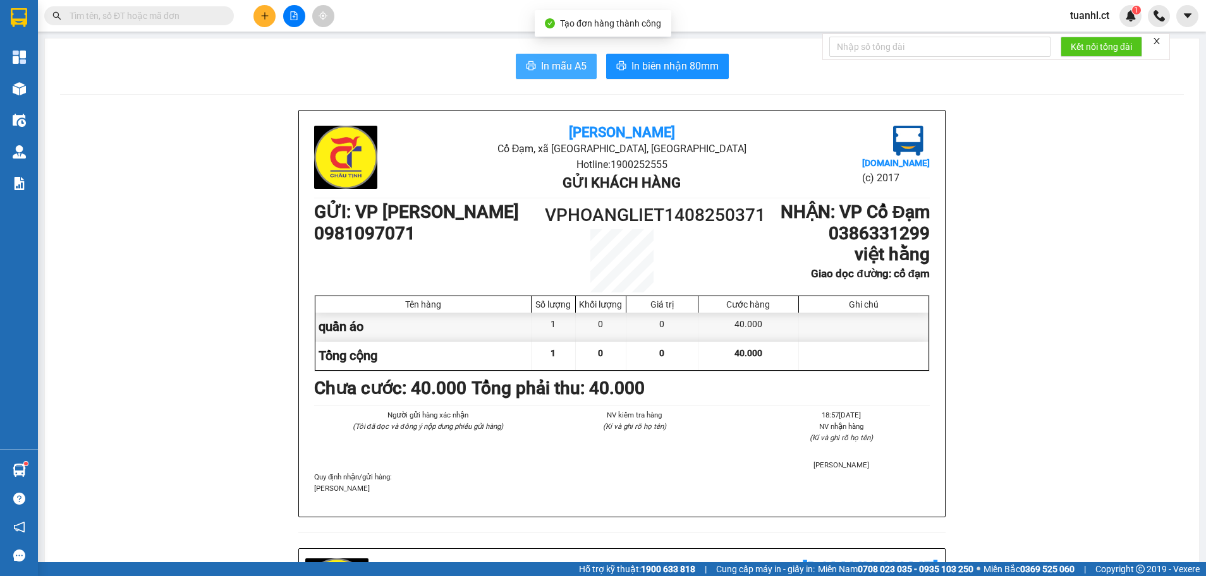
click at [557, 56] on button "In mẫu A5" at bounding box center [556, 66] width 81 height 25
